Goal: Task Accomplishment & Management: Use online tool/utility

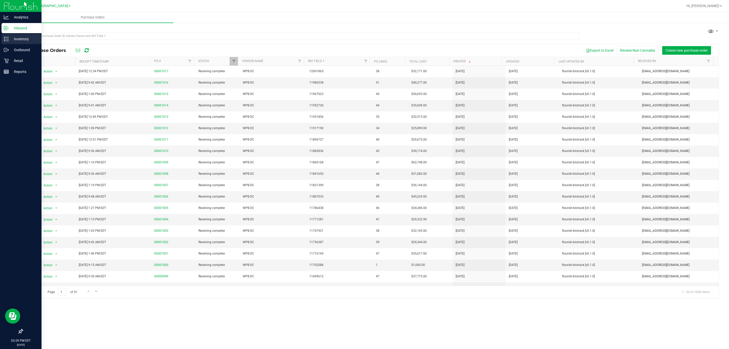
click at [9, 43] on div "Inventory" at bounding box center [22, 39] width 40 height 10
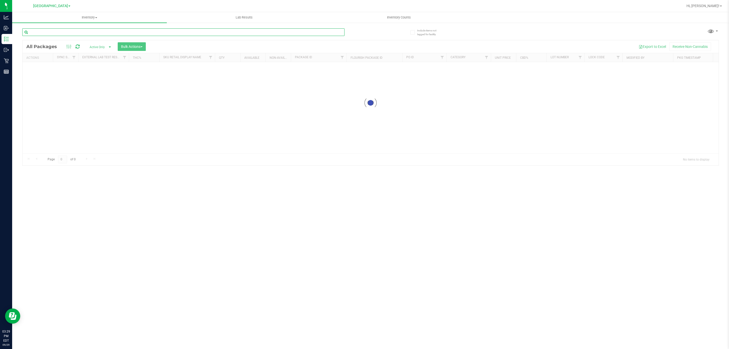
click at [53, 34] on input "text" at bounding box center [183, 32] width 322 height 8
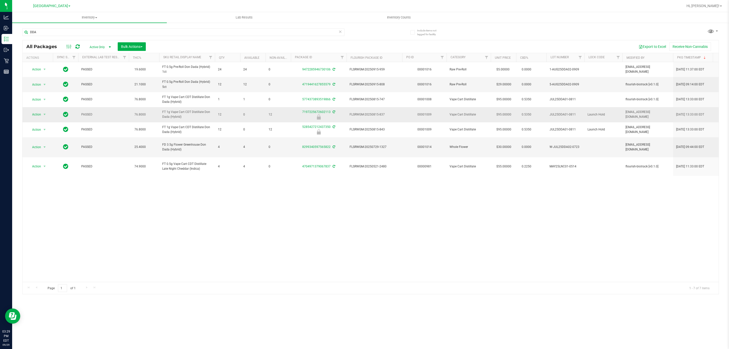
click at [171, 116] on span "FT 1g Vape Cart CDT Distillate Don Dada (Hybrid)" at bounding box center [187, 115] width 50 height 10
click at [171, 118] on span "FT 1g Vape Cart CDT Distillate Don Dada (Hybrid)" at bounding box center [187, 115] width 50 height 10
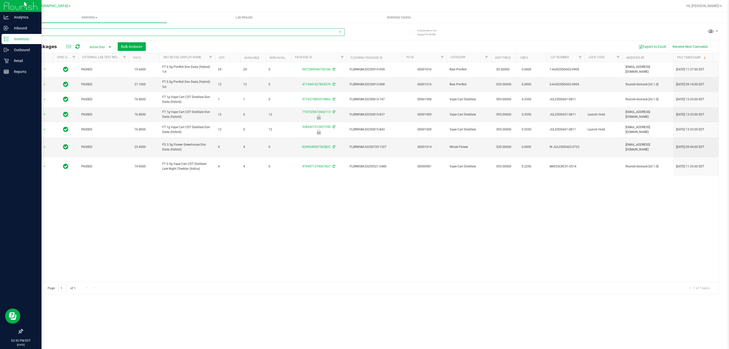
drag, startPoint x: 108, startPoint y: 35, endPoint x: 0, endPoint y: 34, distance: 108.1
click at [0, 34] on div "Analytics Inbound Inventory Outbound Retail Reports 03:30 PM EDT 09/29/2025 09/…" at bounding box center [364, 174] width 729 height 349
type input "7197225672602113"
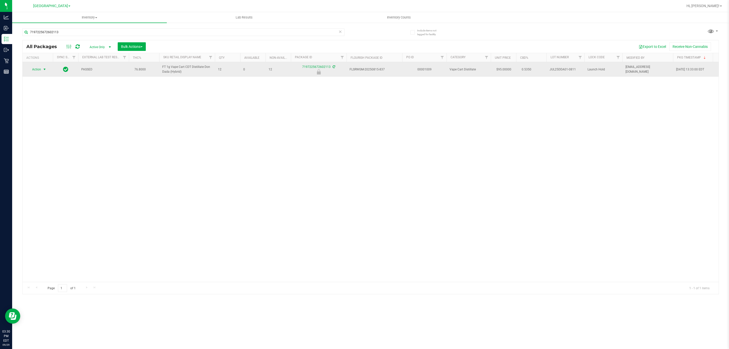
click at [42, 68] on span "select" at bounding box center [45, 69] width 6 height 7
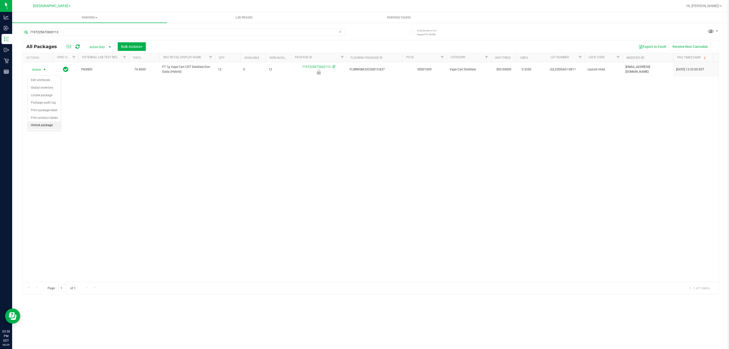
click at [38, 129] on li "Unlock package" at bounding box center [44, 126] width 33 height 8
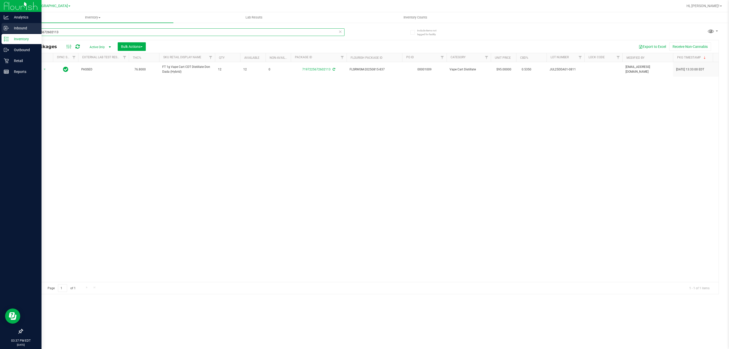
drag, startPoint x: 58, startPoint y: 30, endPoint x: 0, endPoint y: 28, distance: 58.0
click at [0, 28] on div "Analytics Inbound Inventory Outbound Retail Reports 03:37 PM EDT 09/29/2025 09/…" at bounding box center [364, 174] width 729 height 349
paste input "FT 3.5g Cannabis Flower Gaspar's Grapes (Hybrid)"
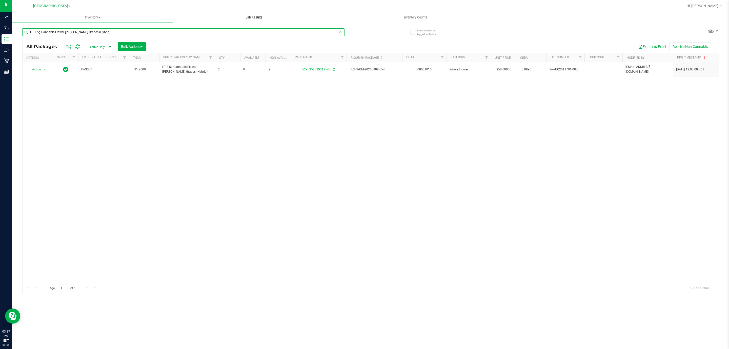
type input "FT 3.5g Cannabis Flower Gaspar's Grapes (Hybrid)"
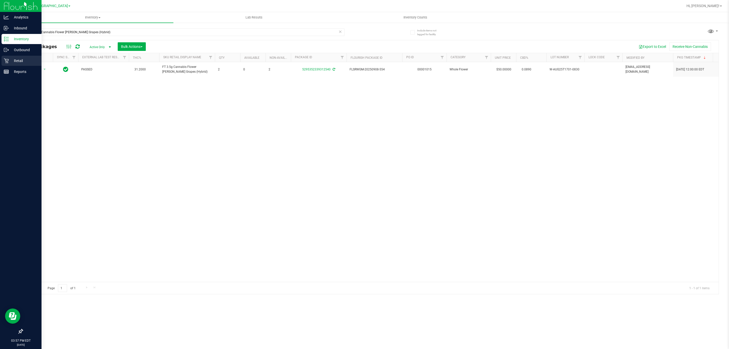
click at [7, 57] on div "Retail" at bounding box center [22, 61] width 40 height 10
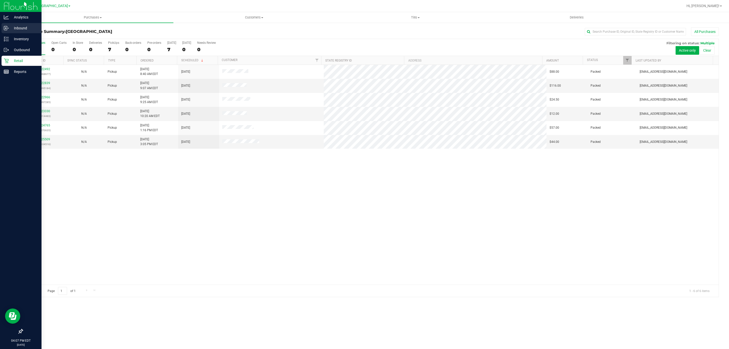
click at [6, 27] on icon at bounding box center [6, 28] width 5 height 5
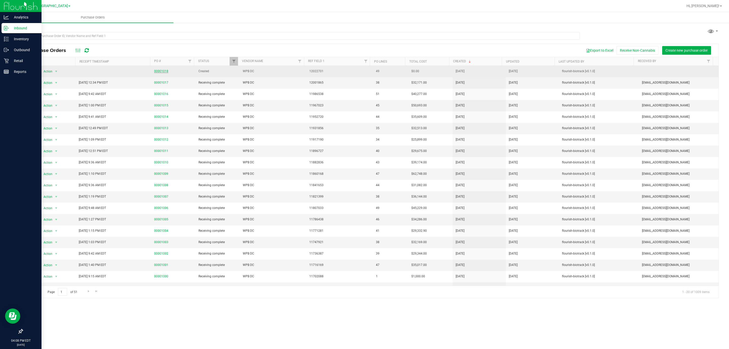
click at [163, 72] on link "00001018" at bounding box center [161, 71] width 14 height 4
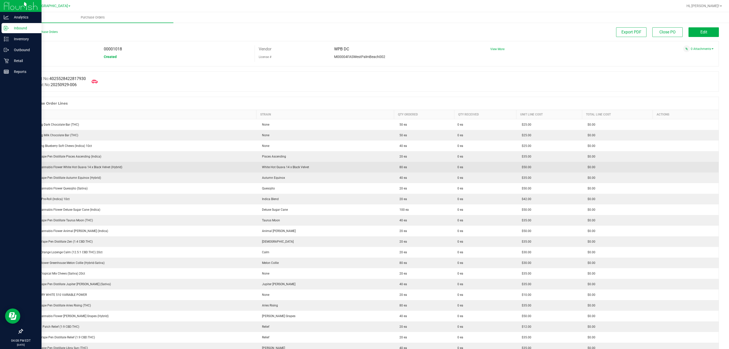
click at [94, 169] on div "FT 3.5g Cannabis Flower White Hot Guava 14 x Black Velvet (Hybrid)" at bounding box center [140, 167] width 228 height 5
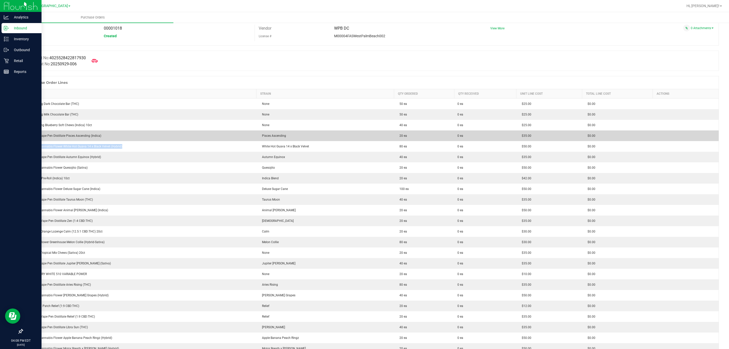
scroll to position [38, 0]
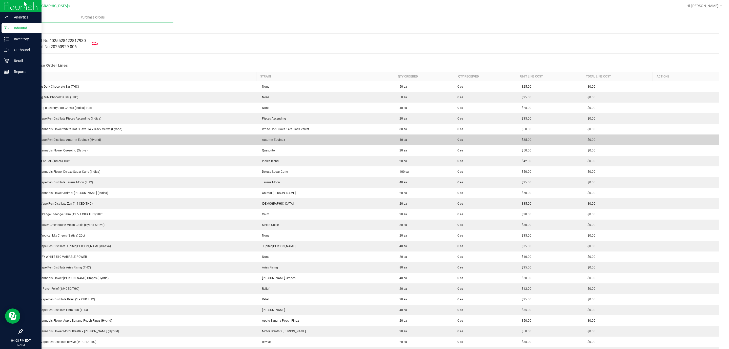
click at [81, 141] on div "FT 0.3g Vape Pen Distillate Autumn Equinox (Hybrid)" at bounding box center [140, 139] width 228 height 5
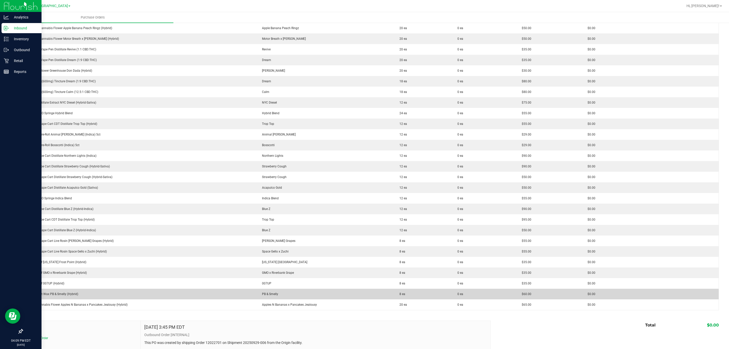
scroll to position [342, 0]
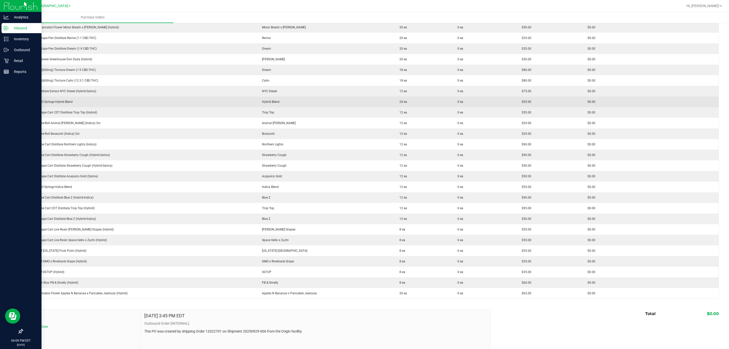
drag, startPoint x: 363, startPoint y: 343, endPoint x: 401, endPoint y: 97, distance: 248.3
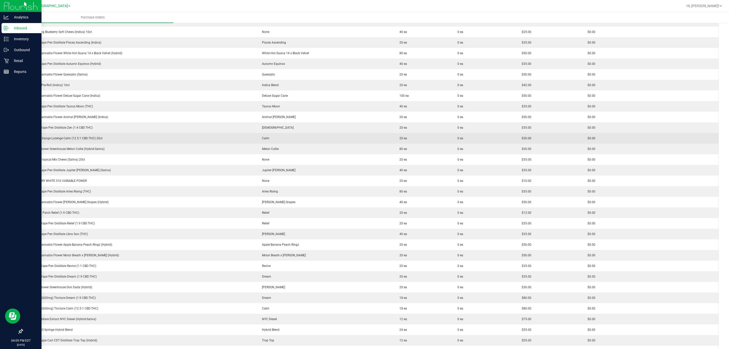
scroll to position [0, 0]
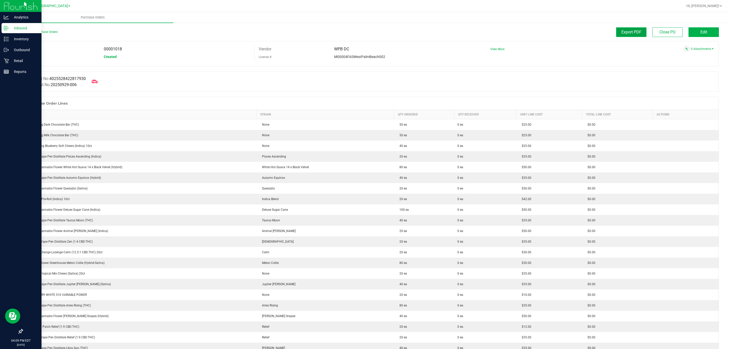
click at [622, 33] on span "Export PDF" at bounding box center [632, 32] width 20 height 5
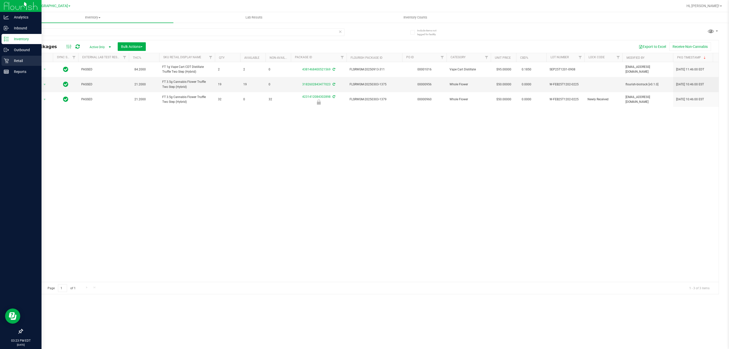
click at [9, 61] on p "Retail" at bounding box center [24, 61] width 30 height 6
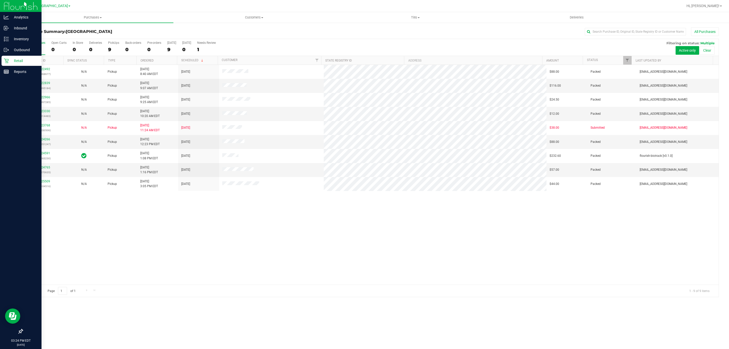
click at [262, 230] on div "12022492 (328968677) N/A Pickup 9/29/2025 8:40 AM EDT 9/29/2025 $88.00 Packed a…" at bounding box center [371, 175] width 696 height 220
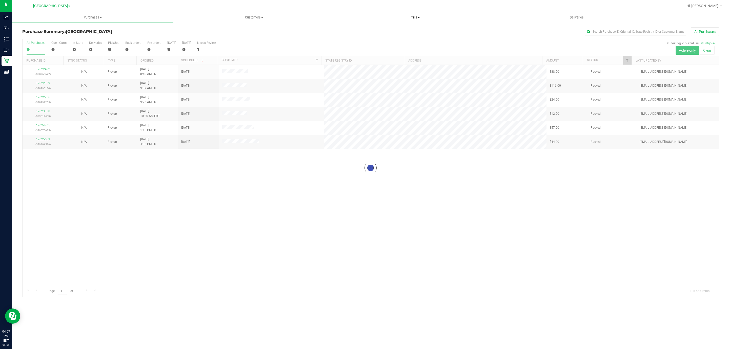
click at [410, 13] on uib-tab-heading "Tills Manage tills Reconcile e-payments" at bounding box center [415, 17] width 161 height 10
click at [388, 28] on li "Manage tills" at bounding box center [415, 31] width 161 height 6
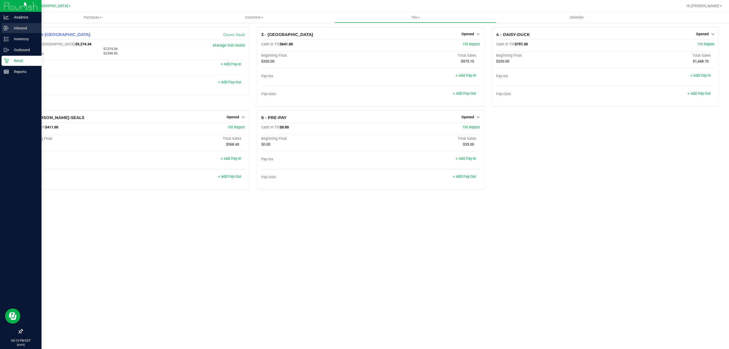
click at [17, 29] on p "Inbound" at bounding box center [24, 28] width 30 height 6
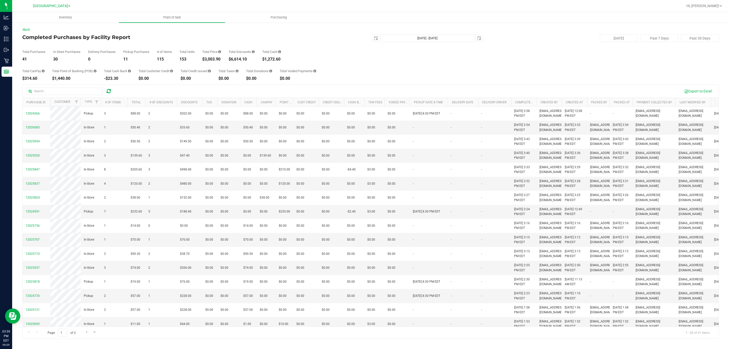
click at [213, 58] on div "$3,003.90" at bounding box center [211, 59] width 19 height 4
copy div "3,003.90"
